Goal: Transaction & Acquisition: Download file/media

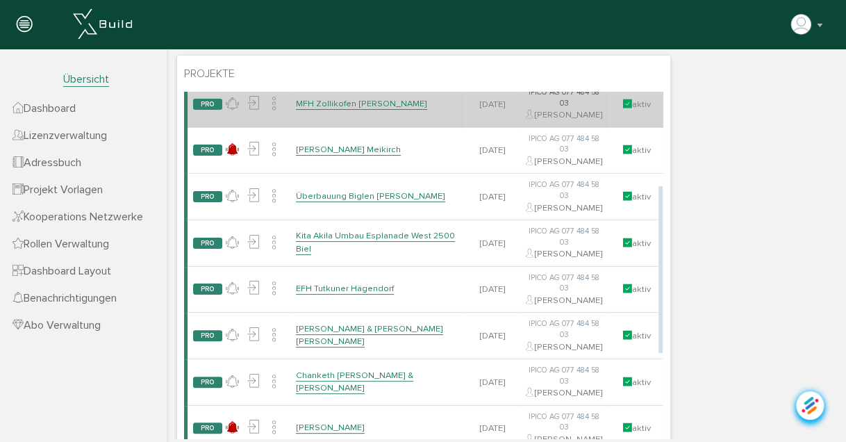
click at [322, 110] on link "MFH Zollikofen [PERSON_NAME]" at bounding box center [361, 104] width 131 height 12
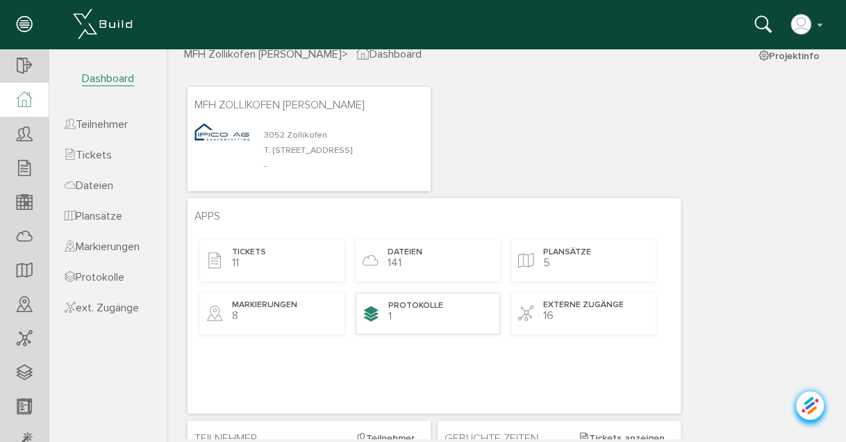
scroll to position [56, 0]
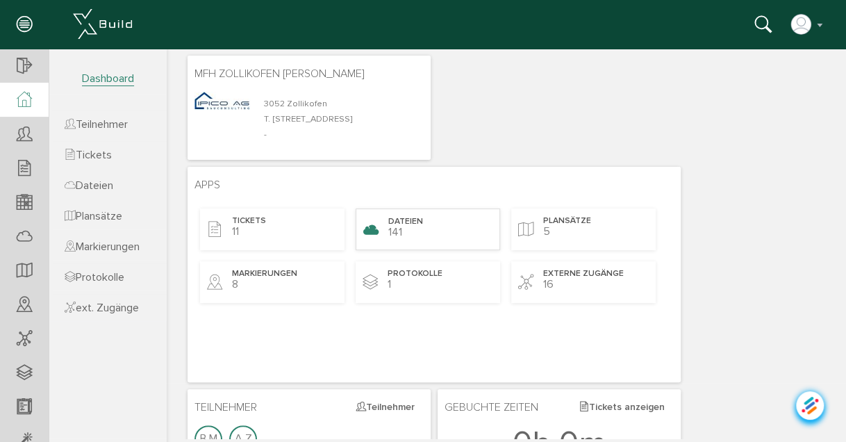
click at [411, 234] on div "Dateien 141" at bounding box center [428, 229] width 145 height 42
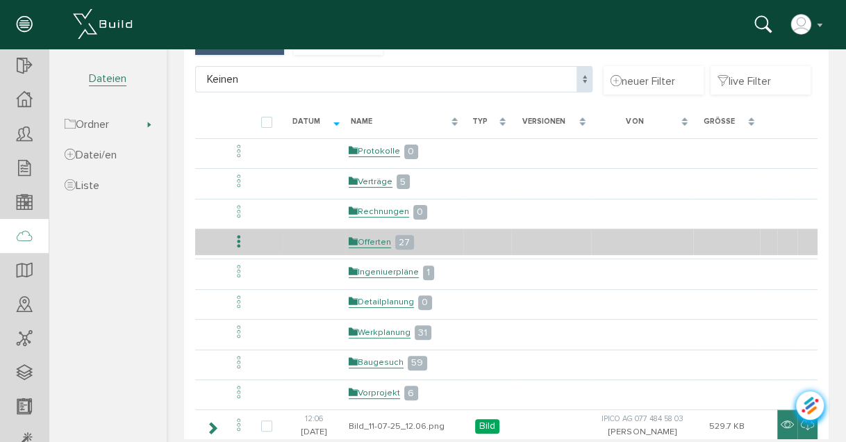
scroll to position [111, 0]
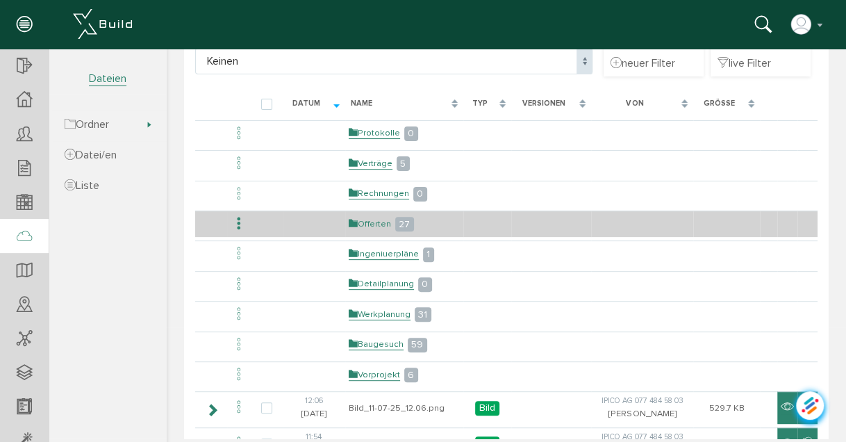
click at [363, 222] on link "Offerten" at bounding box center [370, 224] width 42 height 12
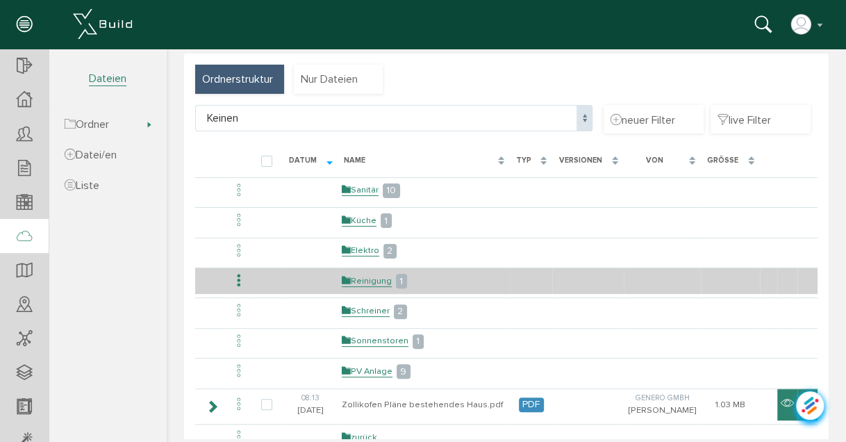
scroll to position [56, 0]
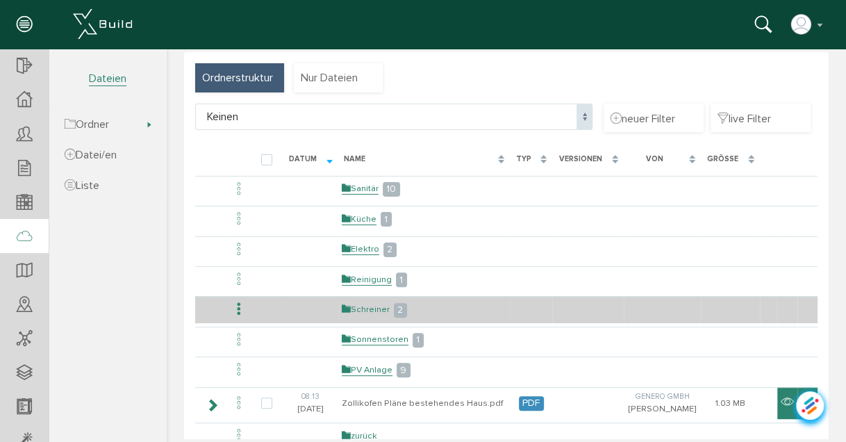
click at [361, 304] on link "Schreiner" at bounding box center [366, 310] width 48 height 12
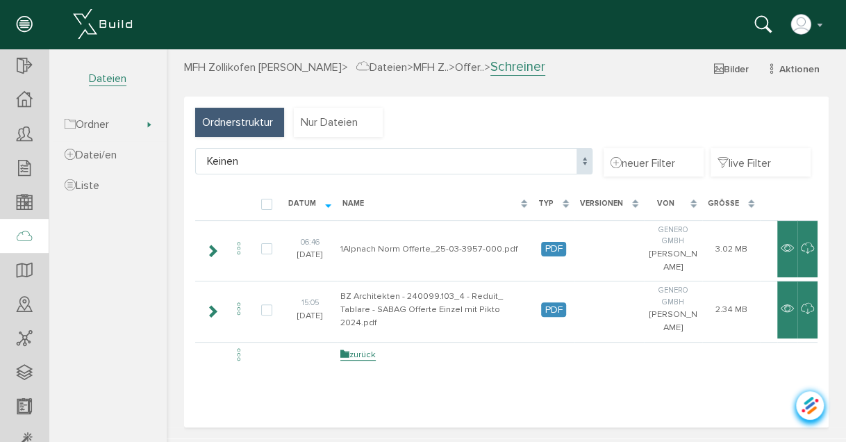
scroll to position [0, 0]
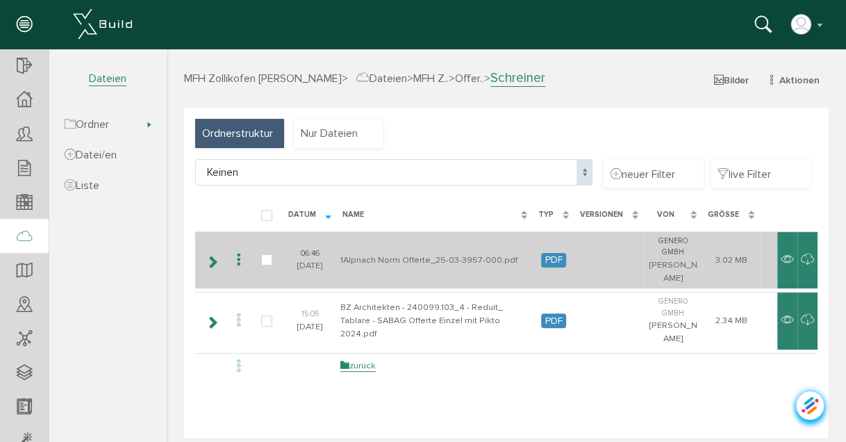
click at [237, 258] on icon at bounding box center [239, 260] width 17 height 19
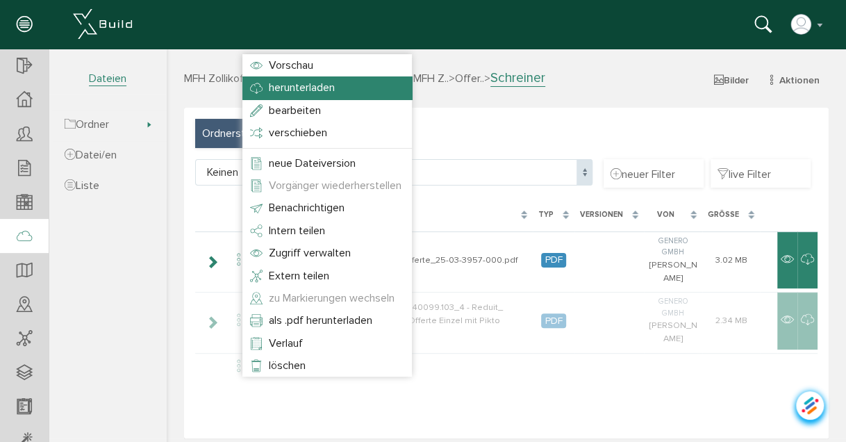
click at [299, 88] on span "herunterladen" at bounding box center [302, 88] width 66 height 14
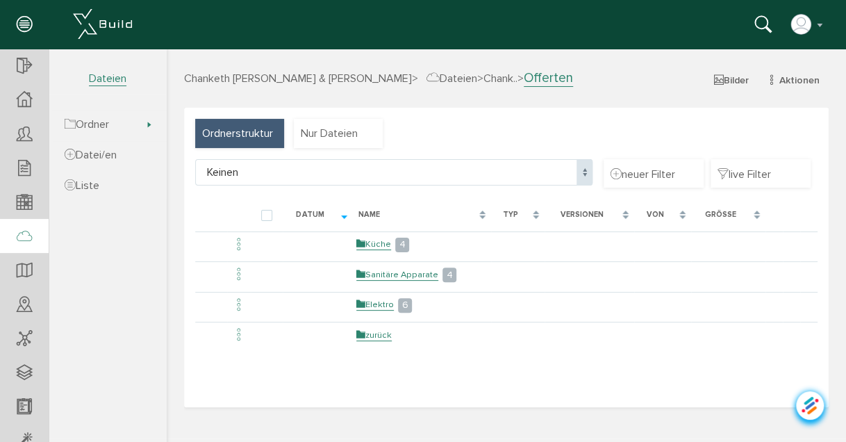
click at [394, 76] on span "Chanketh [PERSON_NAME] & [PERSON_NAME]" at bounding box center [298, 79] width 228 height 14
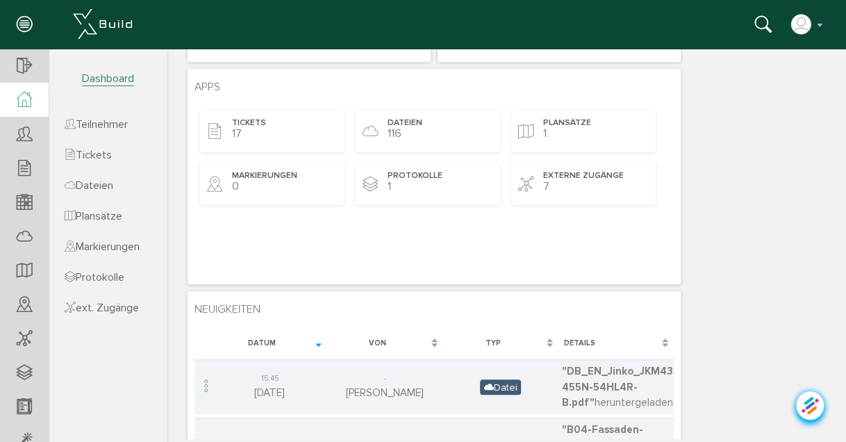
scroll to position [278, 0]
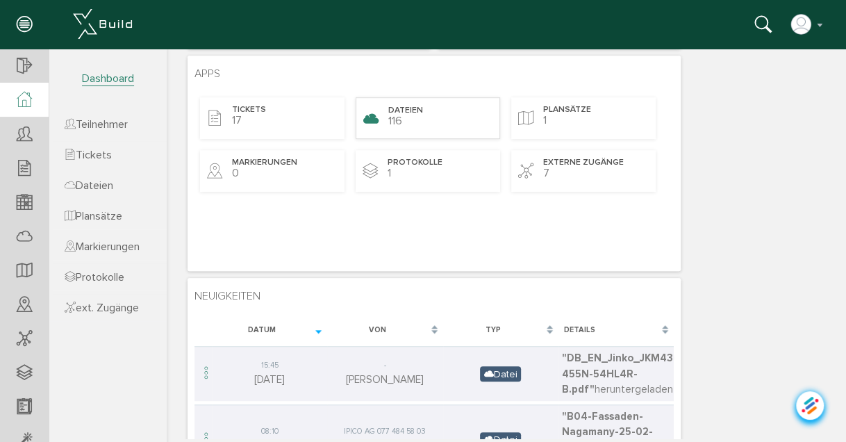
click at [406, 117] on div "Dateien 116" at bounding box center [428, 118] width 145 height 42
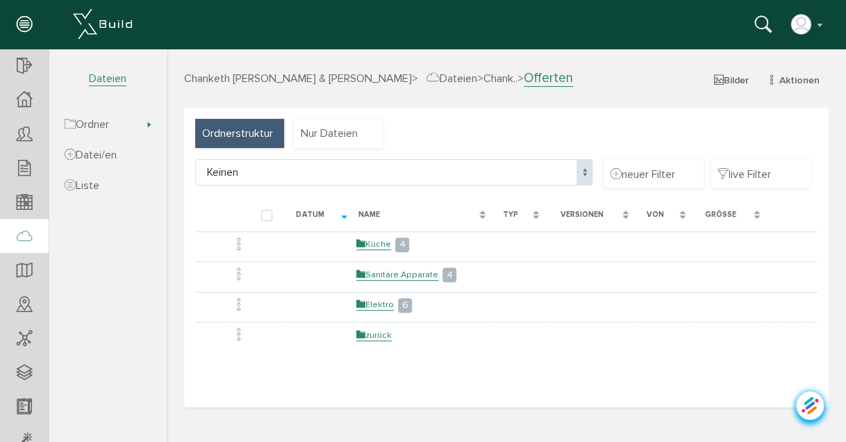
click at [477, 81] on span "Dateien" at bounding box center [452, 79] width 51 height 14
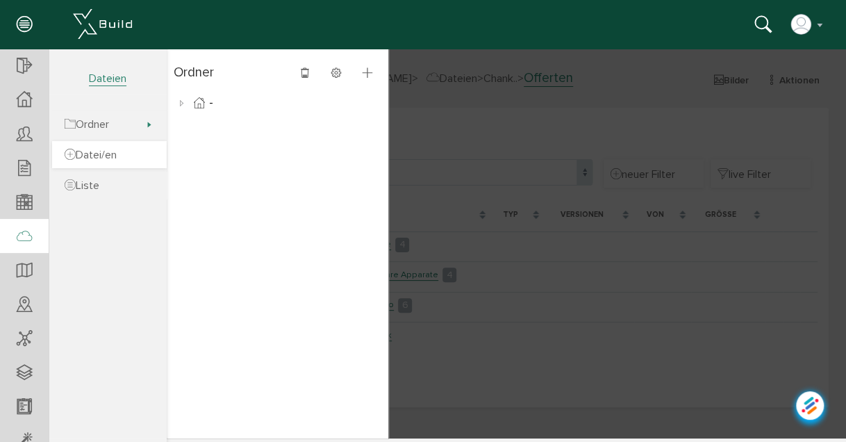
click at [99, 147] on link "Datei/en" at bounding box center [109, 154] width 115 height 27
select select "D-67a09647deda57_43607625"
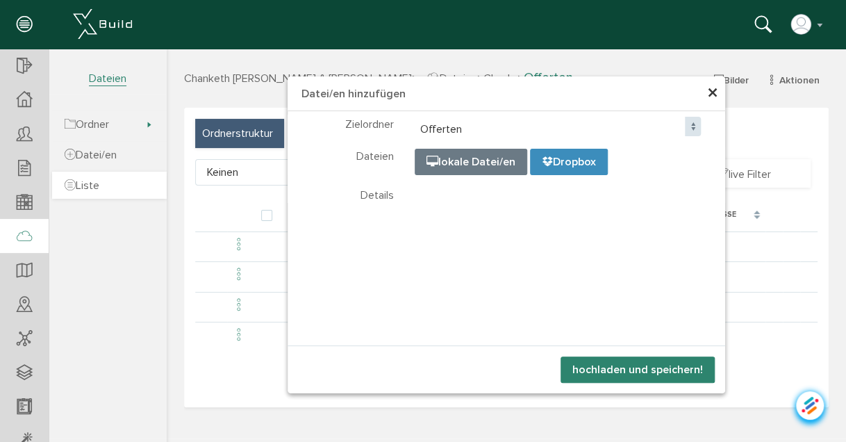
select select "D-67a09647deda57_43607625"
click at [709, 88] on span "×" at bounding box center [712, 93] width 11 height 27
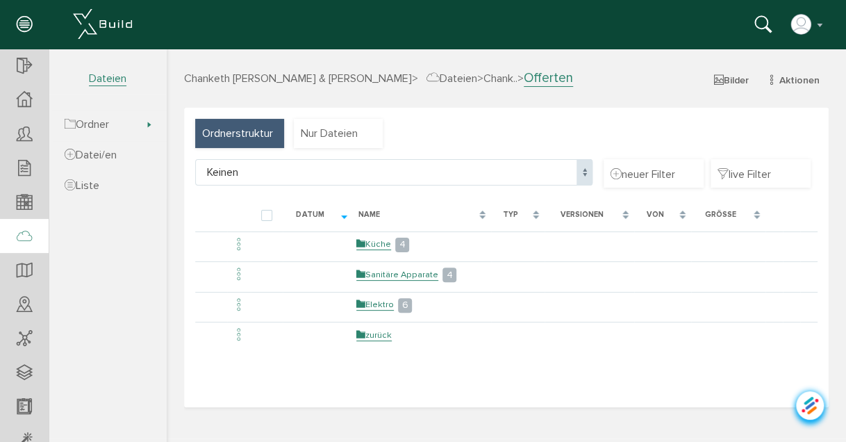
click at [466, 75] on span "Dateien" at bounding box center [452, 79] width 51 height 14
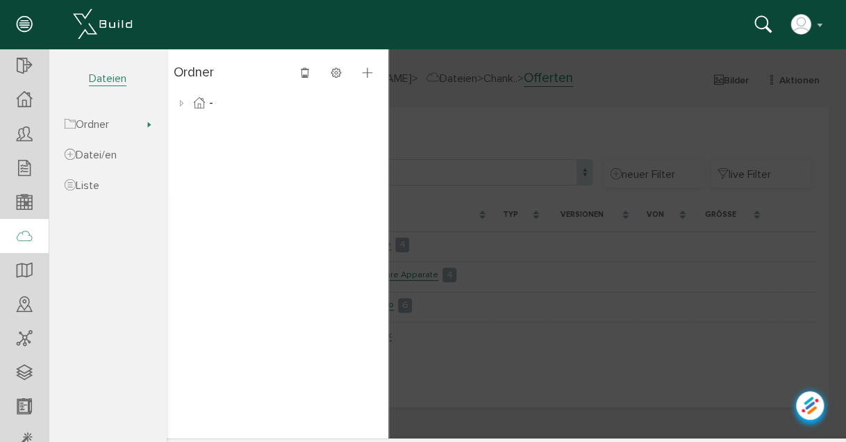
click at [466, 75] on div at bounding box center [506, 244] width 679 height 390
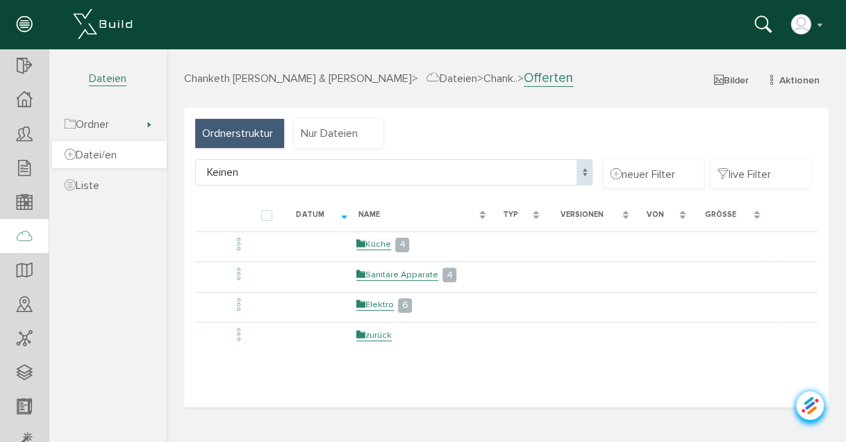
click at [94, 154] on span "Datei/en" at bounding box center [91, 155] width 52 height 14
select select "D-67a09647deda57_43607625"
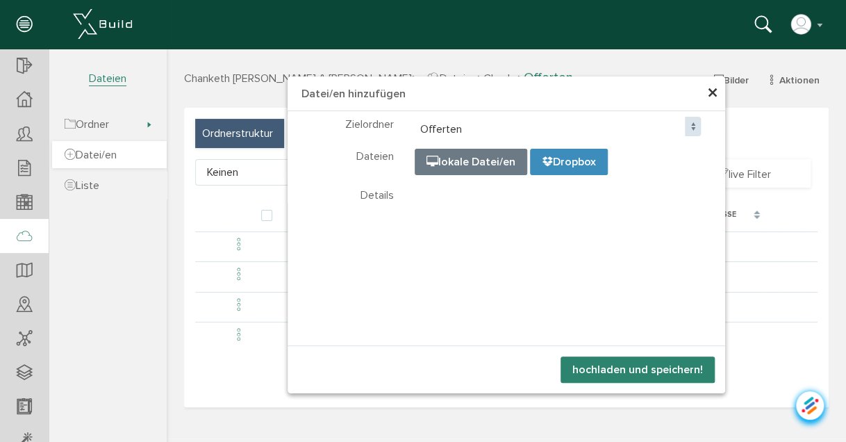
select select "D-67a09647deda57_43607625"
click at [714, 92] on span "×" at bounding box center [712, 93] width 11 height 27
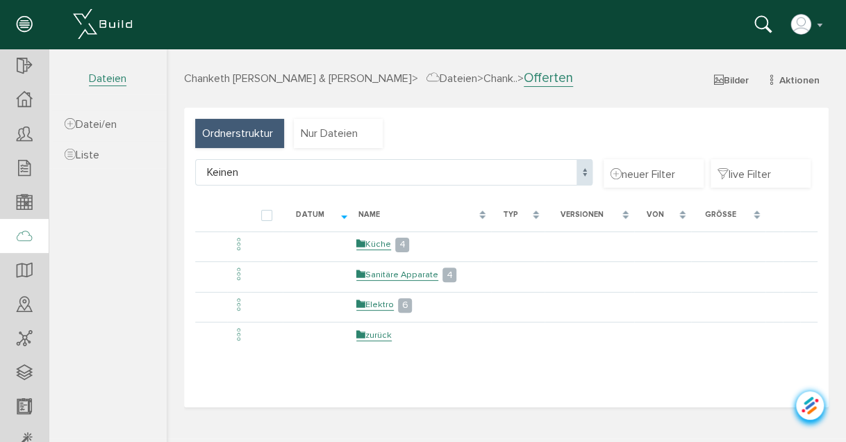
click at [30, 231] on icon at bounding box center [24, 236] width 15 height 19
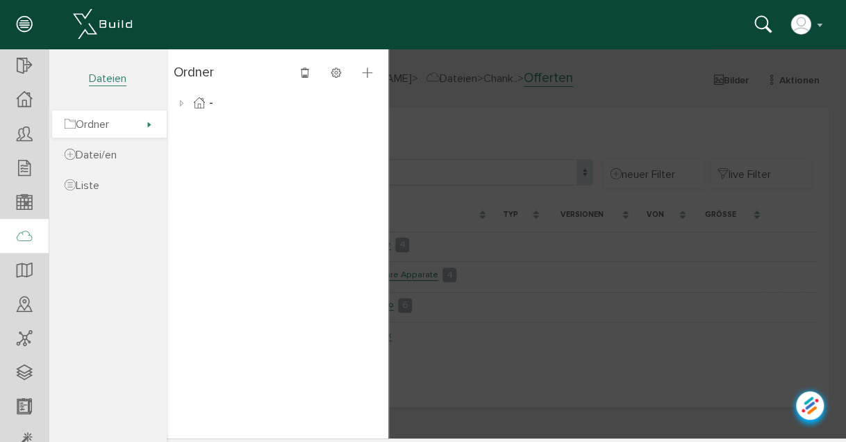
click at [100, 123] on span "Ordner" at bounding box center [87, 124] width 44 height 14
click at [106, 158] on span "Datei/en" at bounding box center [91, 155] width 52 height 14
select select "D-67a09647deda57_43607625"
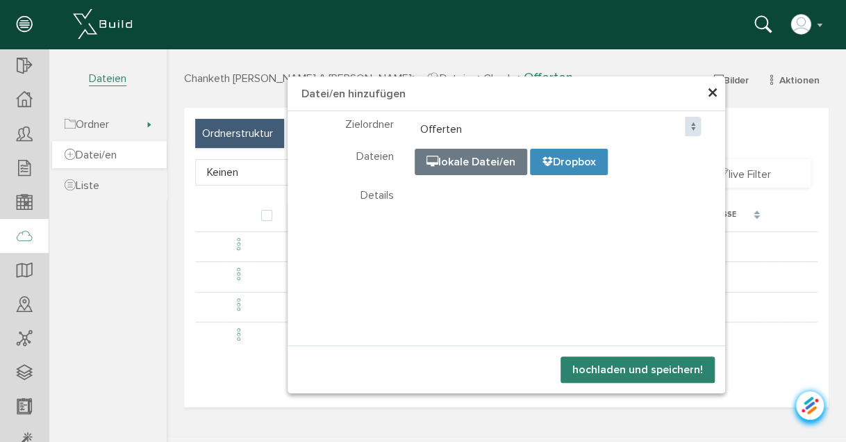
select select "D-67a09647deda57_43607625"
click at [714, 92] on span "×" at bounding box center [712, 93] width 11 height 27
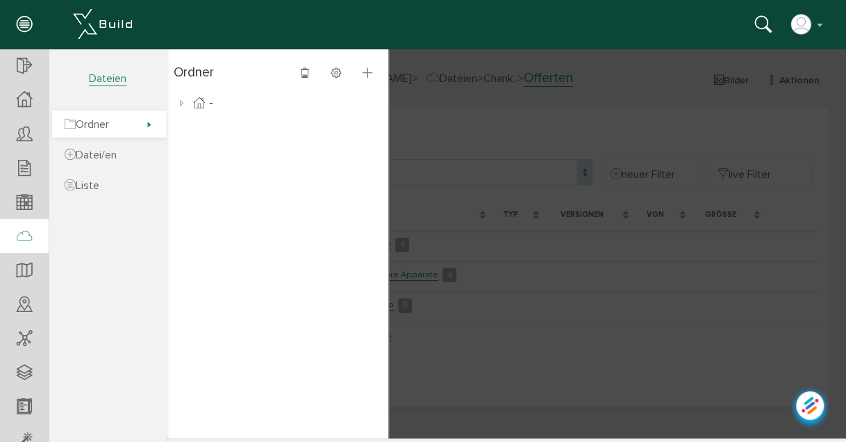
click at [147, 124] on span "Ordner" at bounding box center [109, 123] width 115 height 27
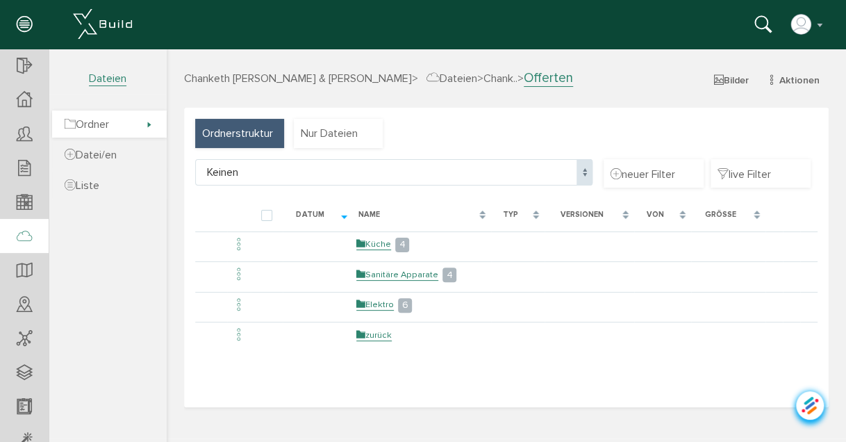
click at [147, 124] on span "Ordner" at bounding box center [109, 123] width 115 height 27
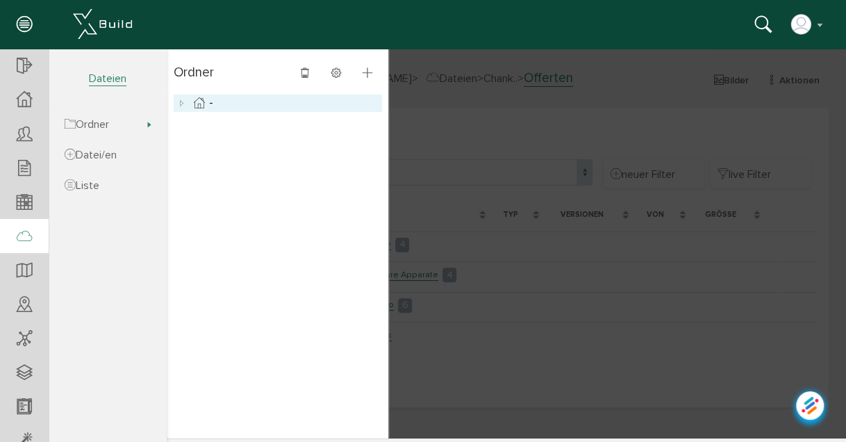
click at [197, 101] on icon at bounding box center [199, 102] width 17 height 17
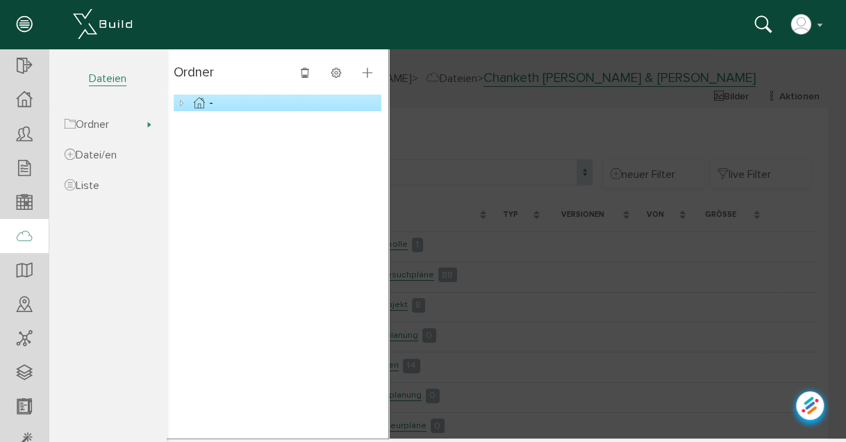
click at [434, 164] on div at bounding box center [506, 244] width 679 height 390
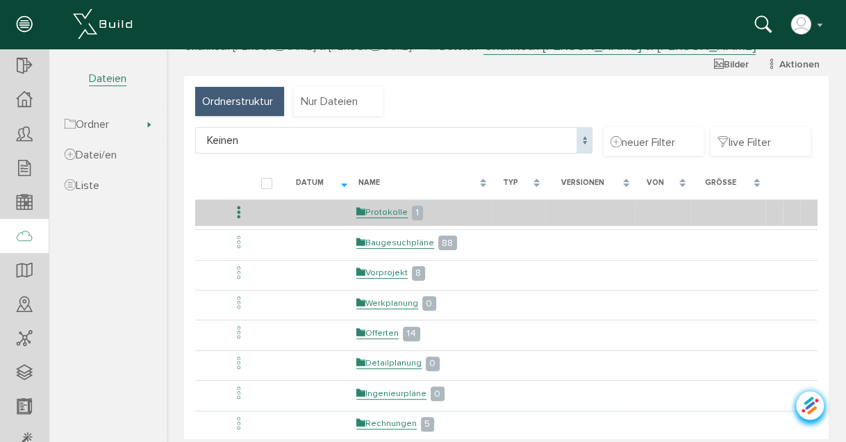
scroll to position [55, 0]
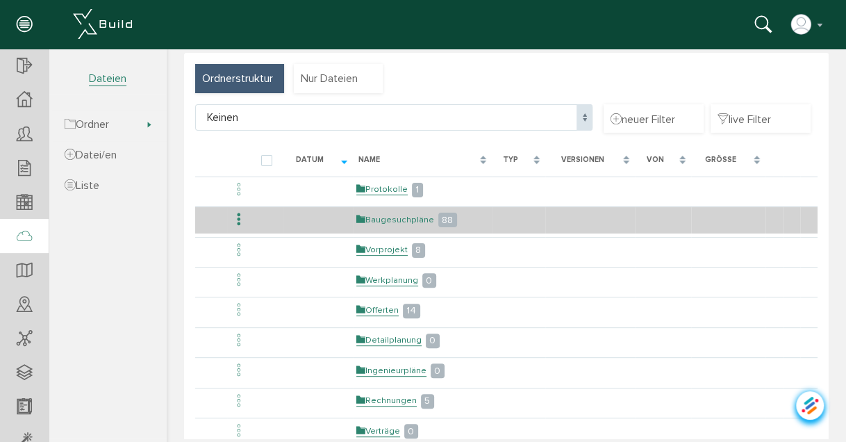
click at [407, 221] on link "Baugesuchpläne" at bounding box center [395, 220] width 78 height 12
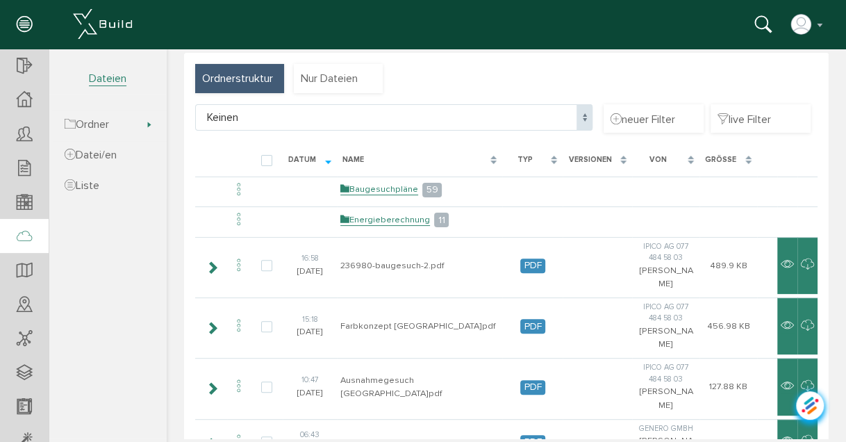
scroll to position [0, 0]
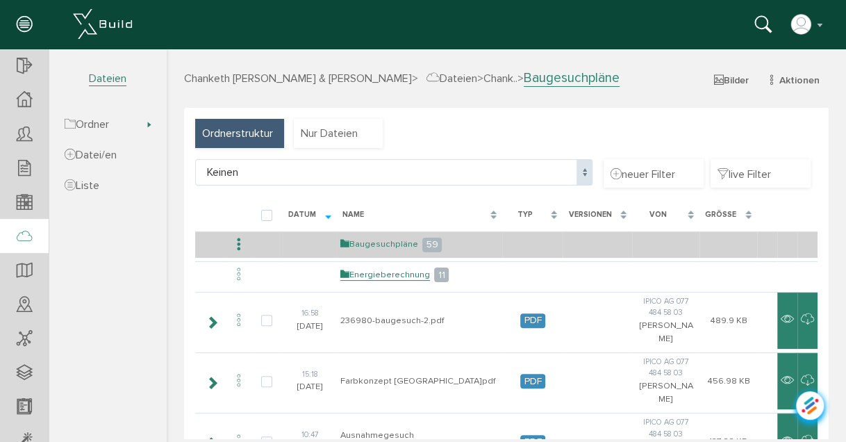
click at [375, 245] on link "Baugesuchpläne" at bounding box center [379, 244] width 78 height 12
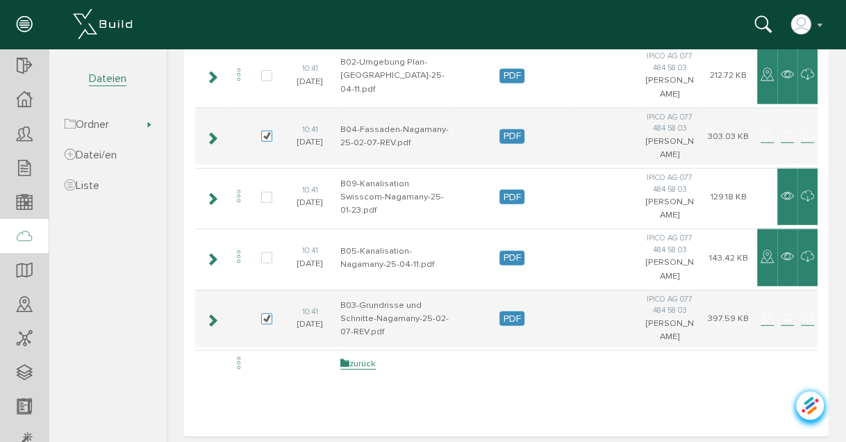
scroll to position [1369, 0]
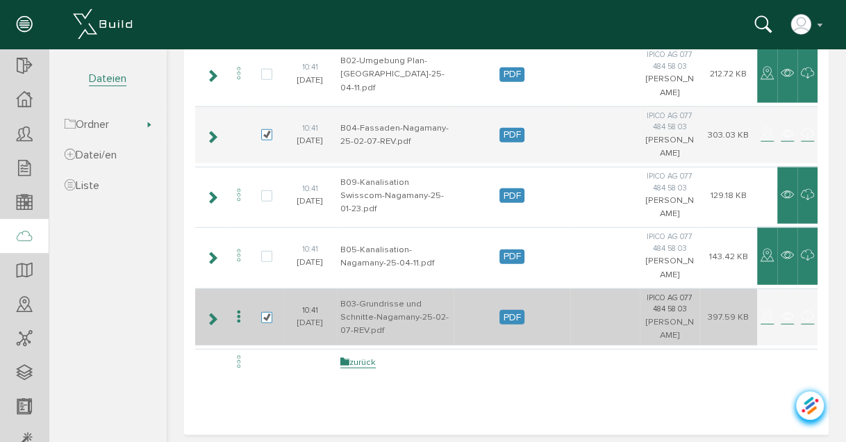
click at [239, 312] on icon at bounding box center [239, 317] width 17 height 19
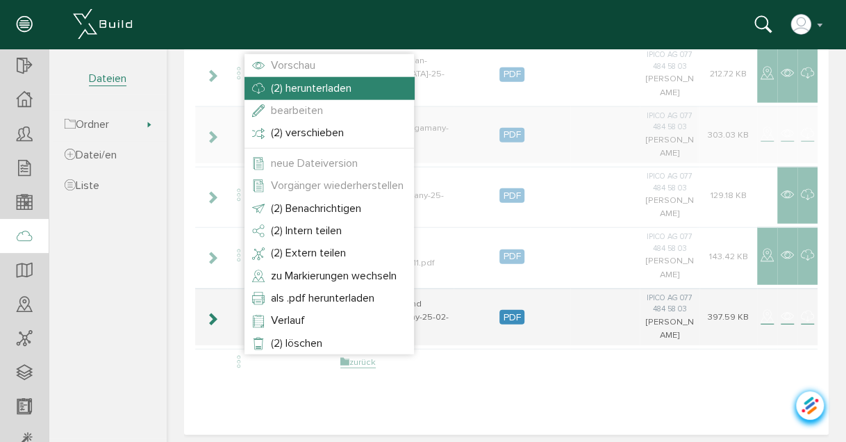
click at [303, 91] on span "(2) herunterladen" at bounding box center [311, 88] width 81 height 14
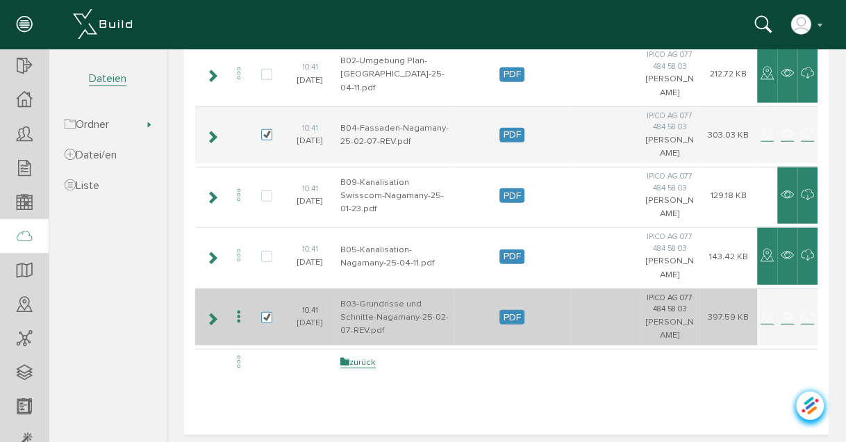
click at [238, 313] on icon at bounding box center [239, 317] width 17 height 19
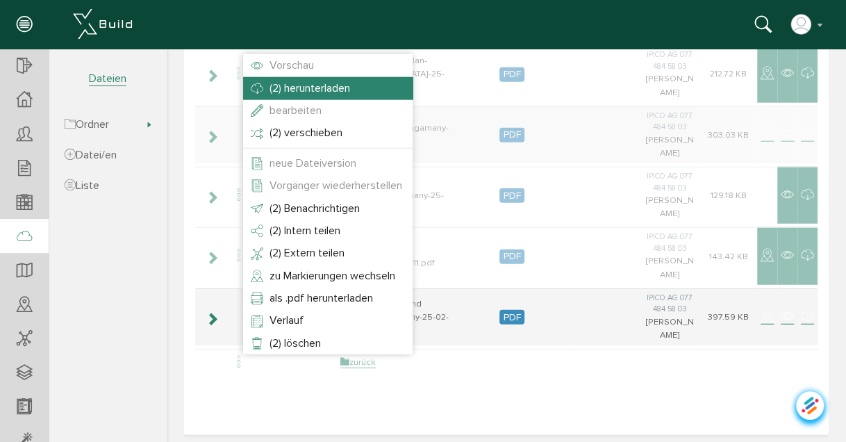
click at [309, 89] on span "(2) herunterladen" at bounding box center [310, 88] width 81 height 14
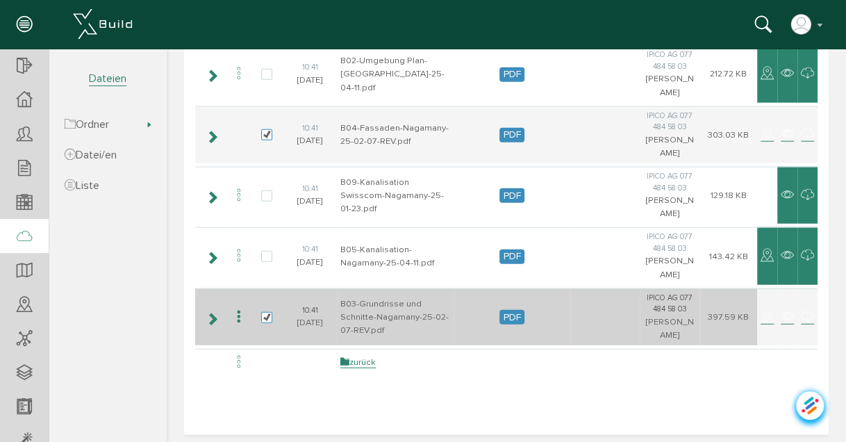
click at [236, 309] on icon at bounding box center [239, 317] width 17 height 19
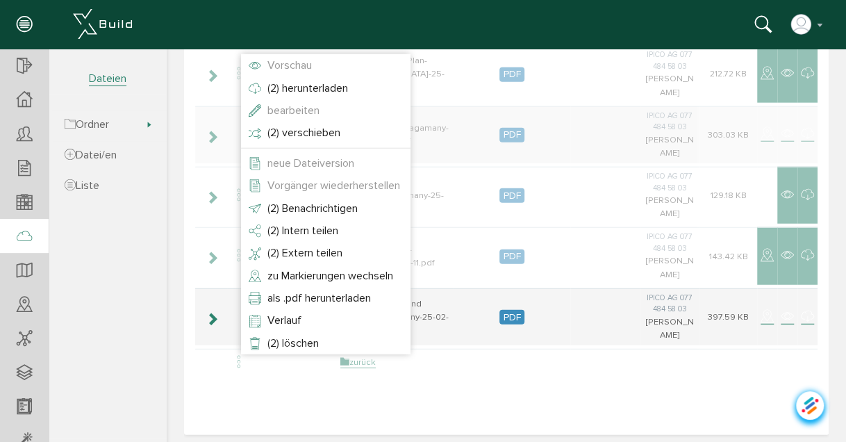
click at [289, 67] on span "Vorschau" at bounding box center [289, 65] width 44 height 14
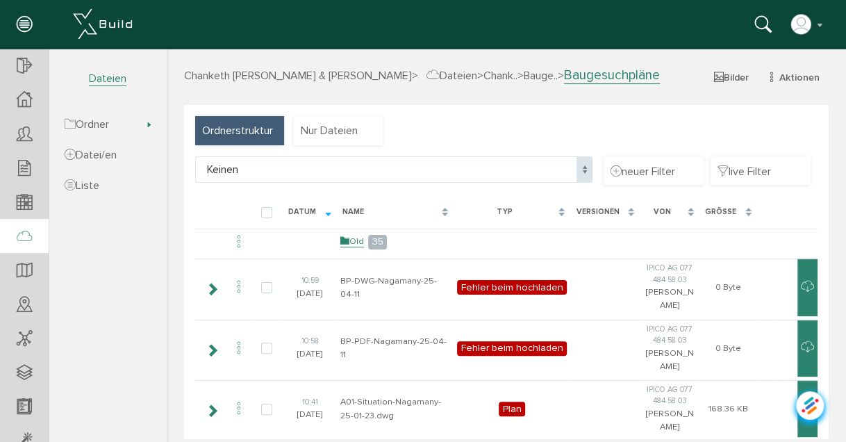
scroll to position [0, 0]
